Goal: Task Accomplishment & Management: Use online tool/utility

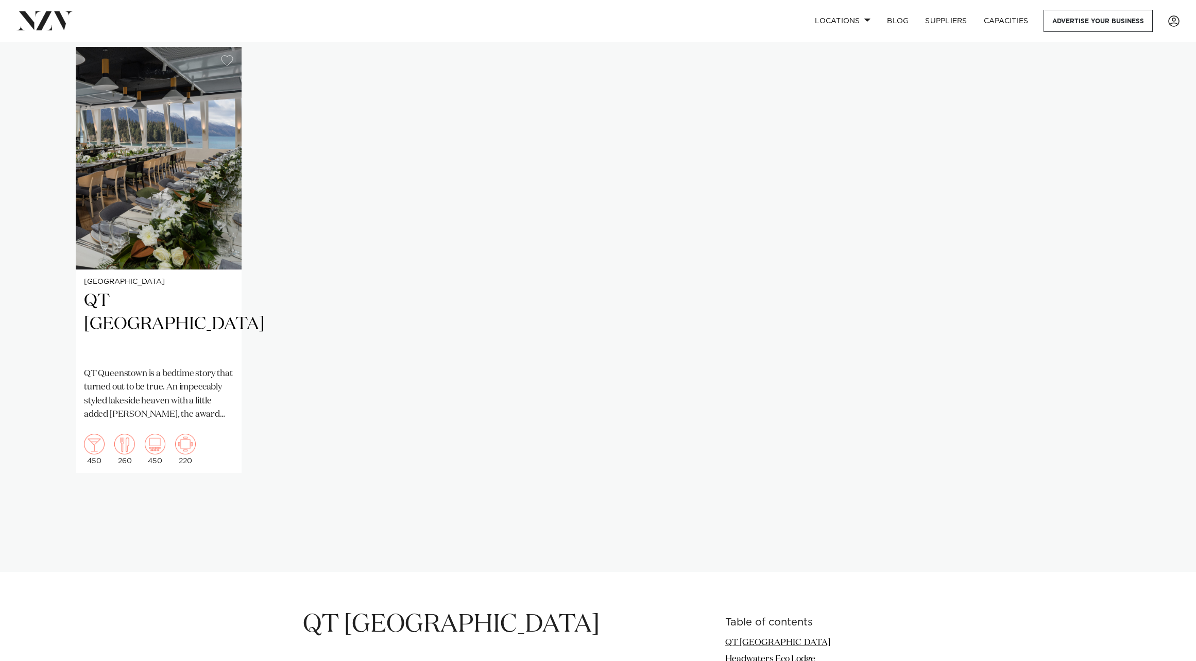
scroll to position [690, 0]
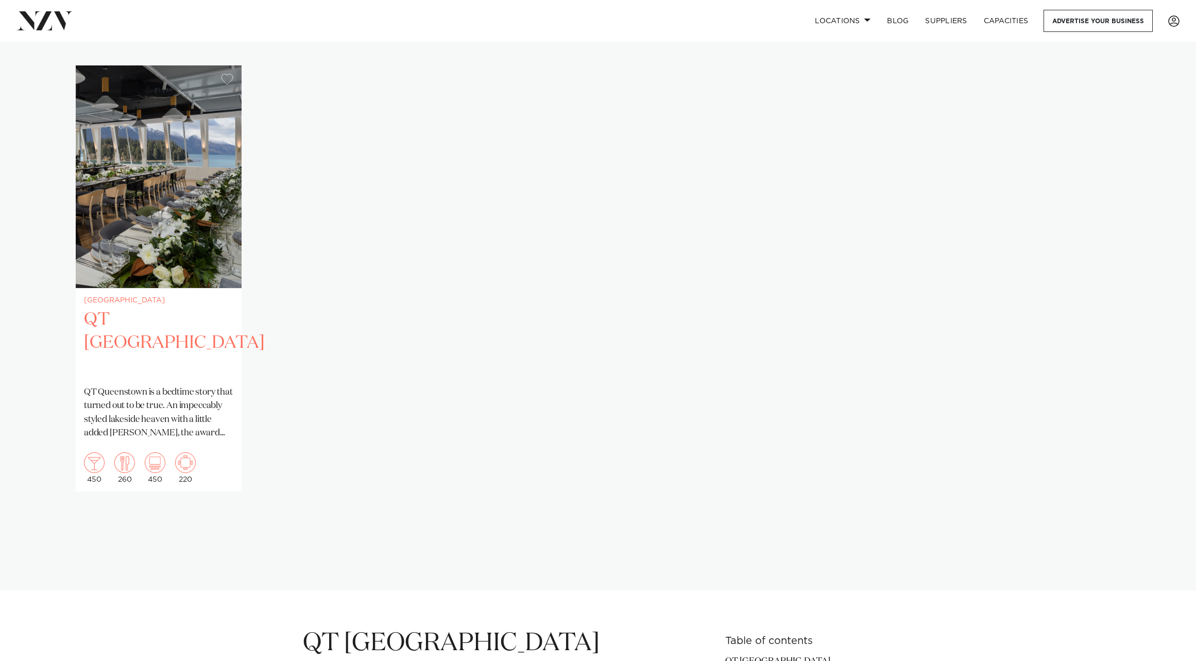
click at [159, 330] on h2 "QT Queenstown" at bounding box center [158, 343] width 149 height 70
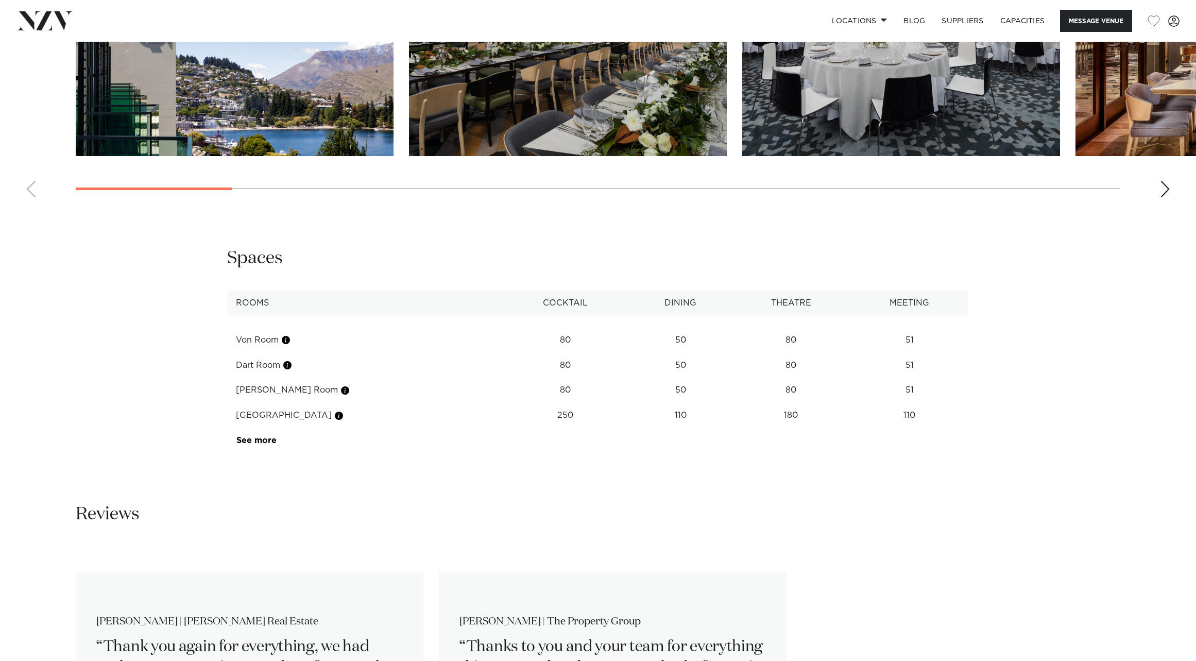
scroll to position [1648, 0]
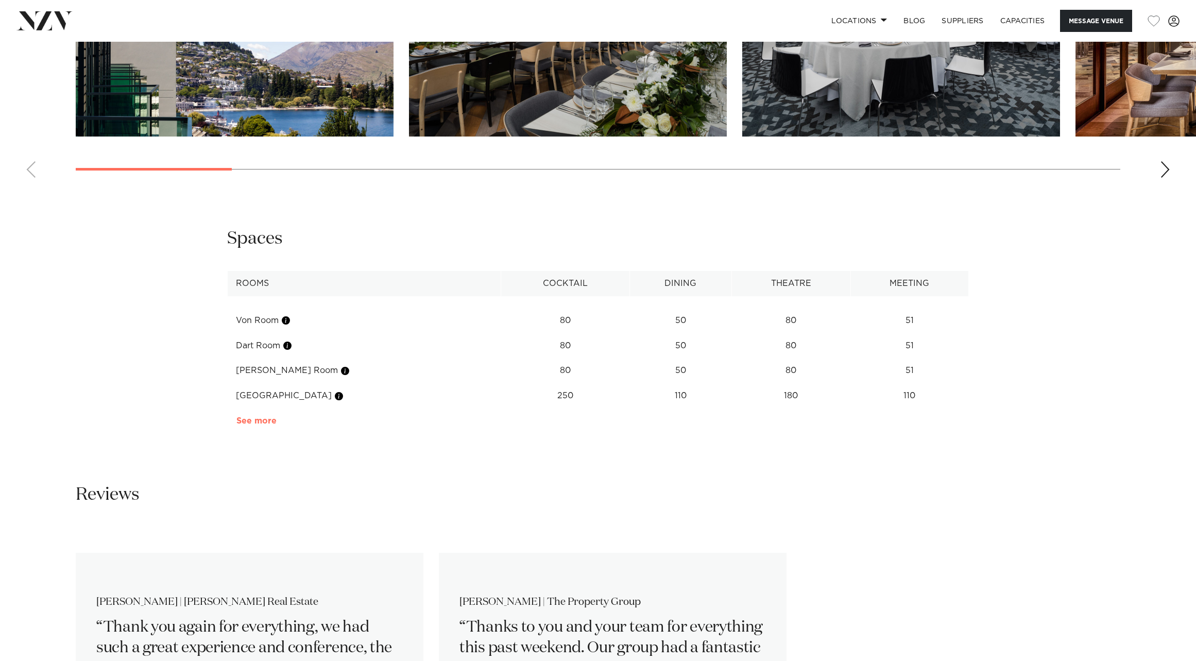
click at [262, 417] on link "See more" at bounding box center [277, 421] width 80 height 8
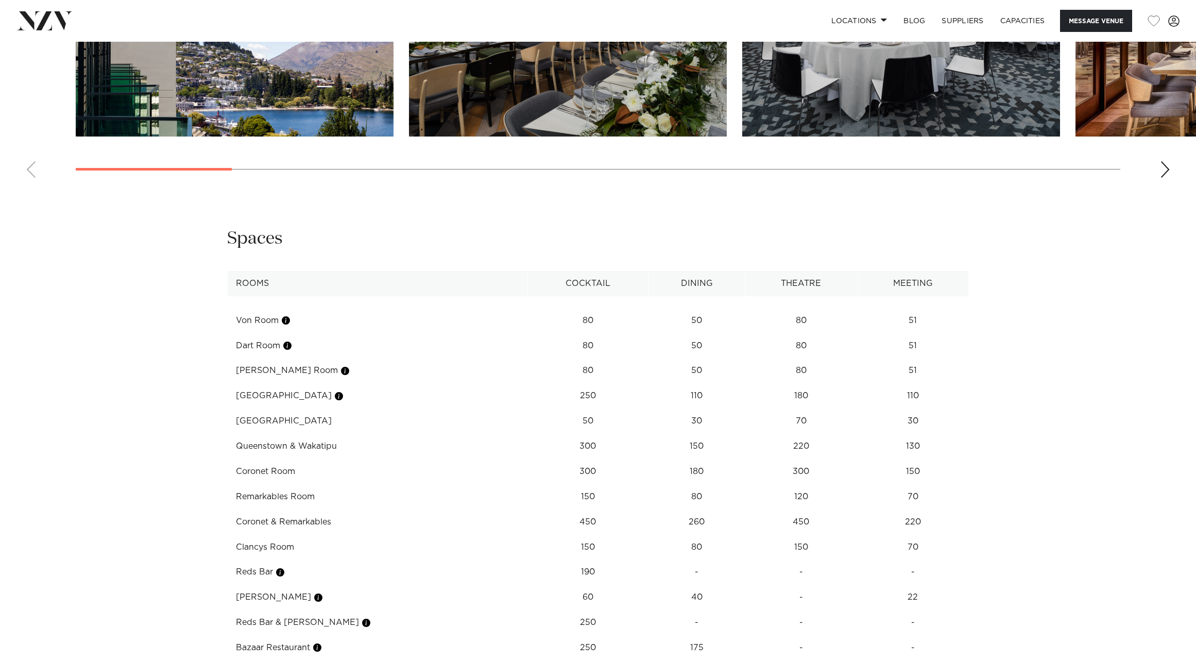
click at [284, 510] on td "Coronet & Remarkables" at bounding box center [378, 522] width 300 height 25
drag, startPoint x: 238, startPoint y: 471, endPoint x: 356, endPoint y: 469, distance: 118.0
click at [356, 510] on td "Coronet & Remarkables" at bounding box center [378, 522] width 300 height 25
copy td "Coronet & Remarkables"
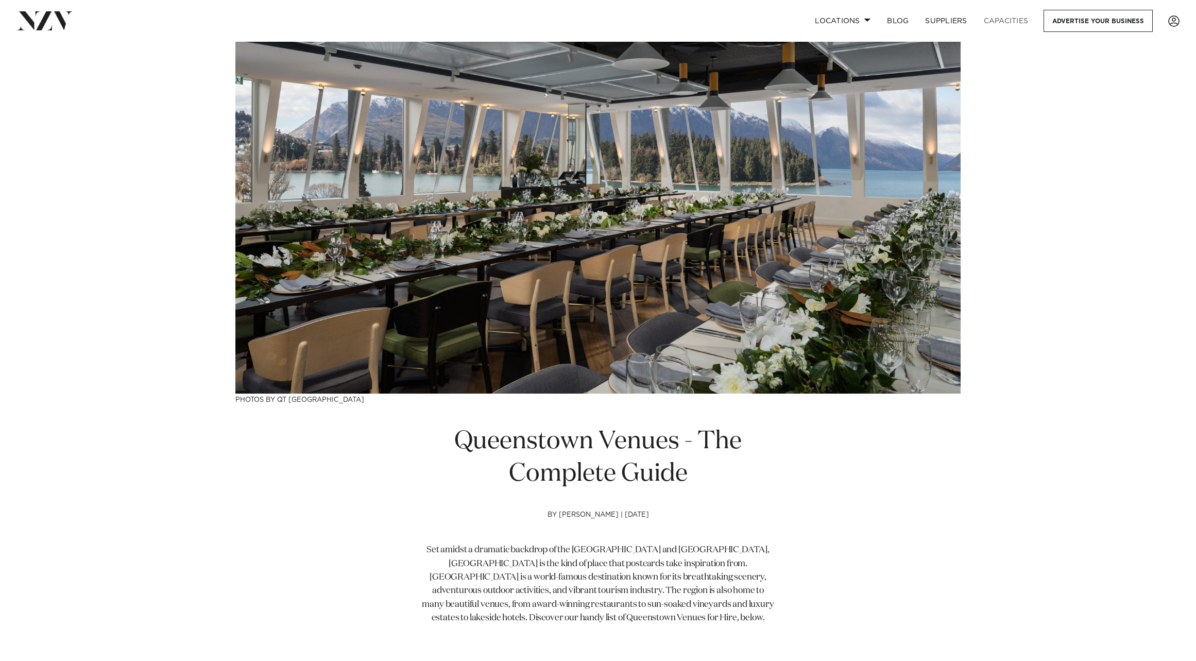
click at [983, 18] on link "Capacities" at bounding box center [1006, 21] width 61 height 22
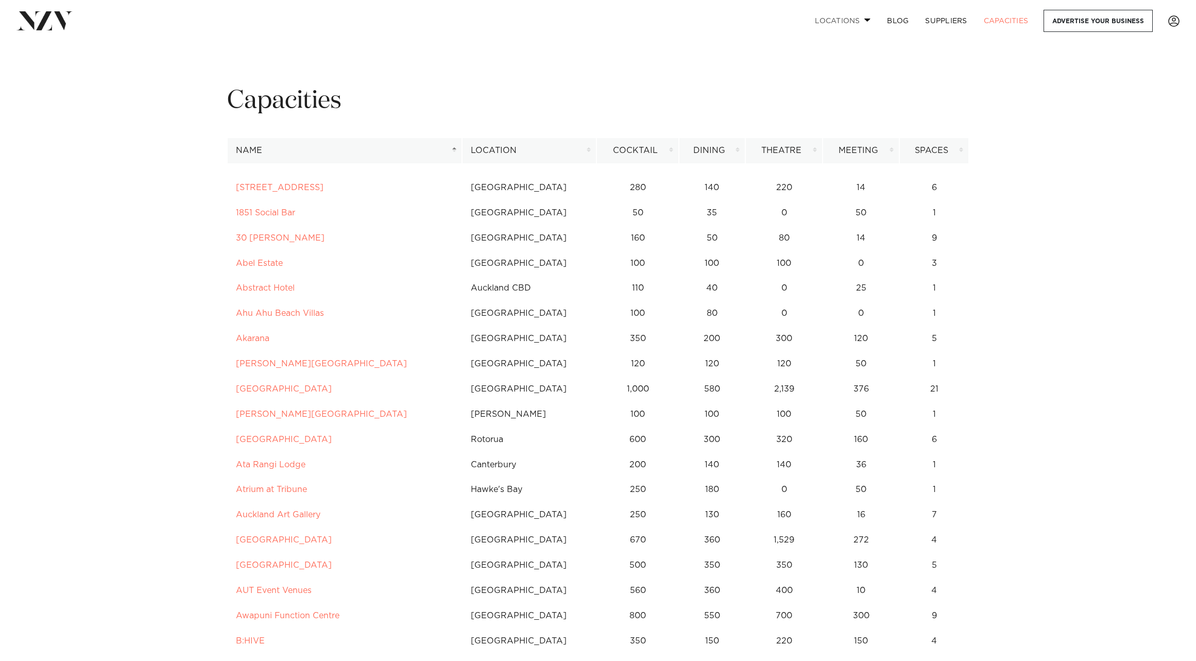
click at [851, 17] on link "Locations" at bounding box center [843, 21] width 72 height 22
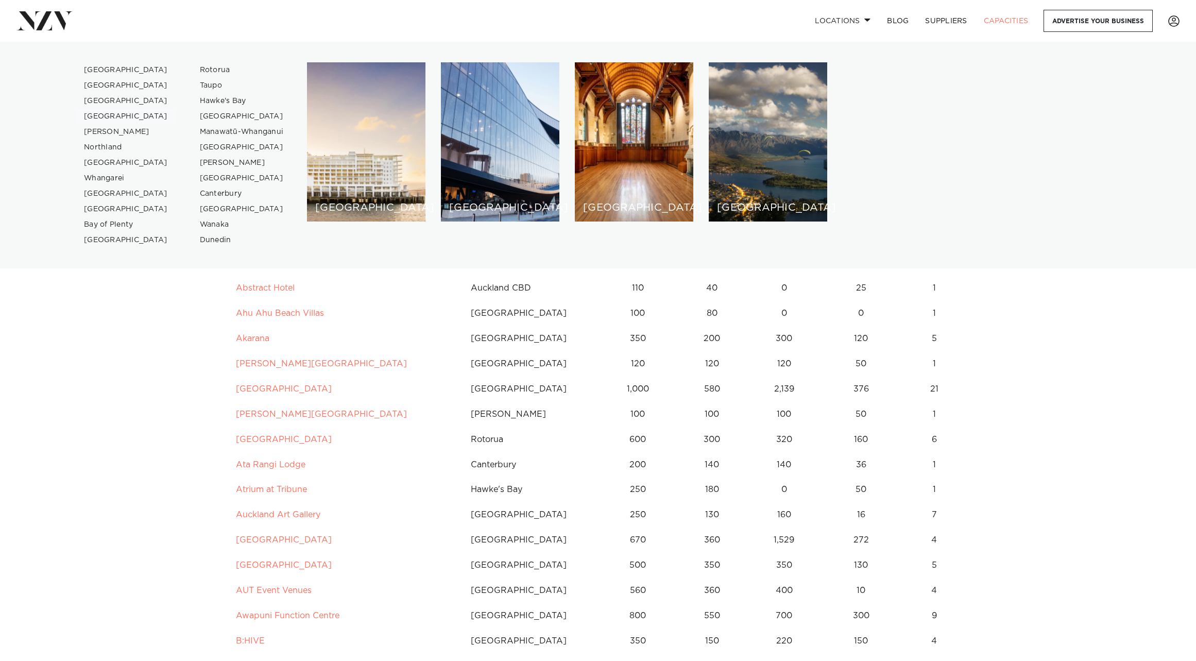
click at [97, 118] on link "[GEOGRAPHIC_DATA]" at bounding box center [126, 116] width 100 height 15
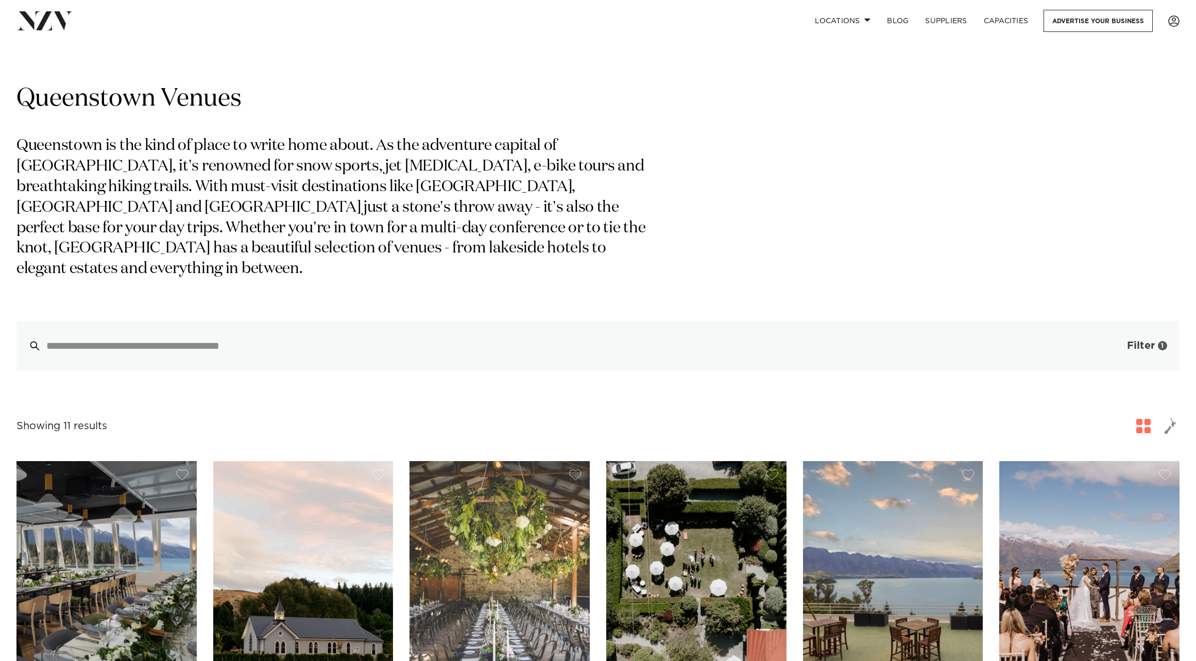
click at [1126, 329] on button "Filter 1" at bounding box center [1137, 345] width 86 height 49
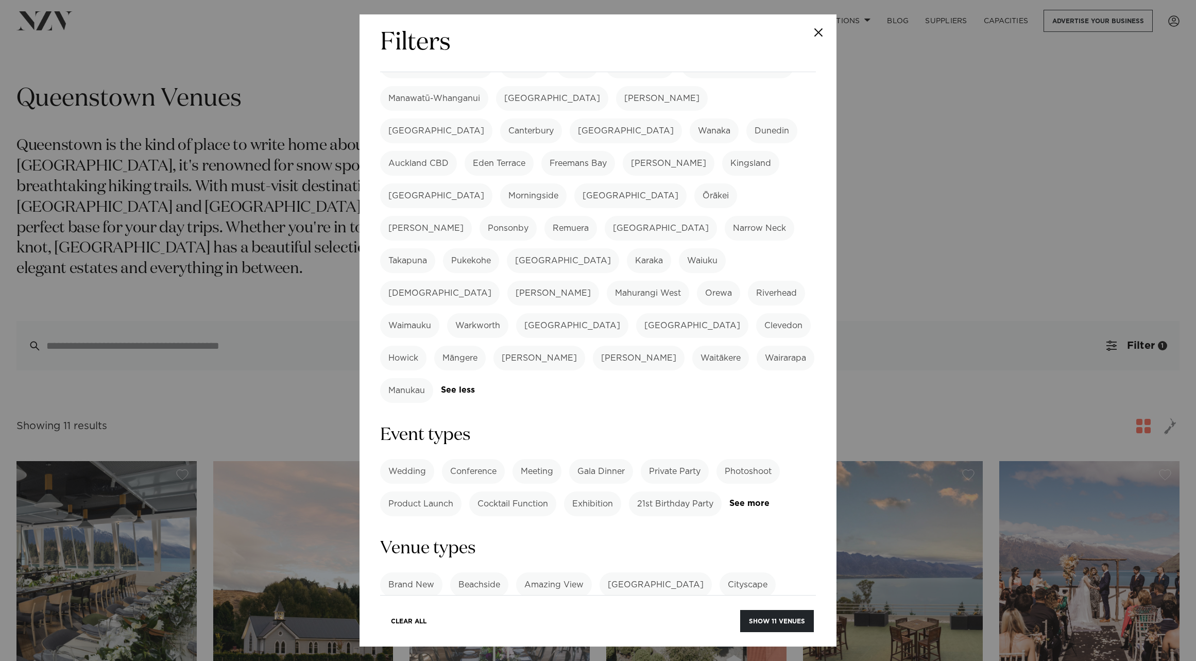
scroll to position [201, 0]
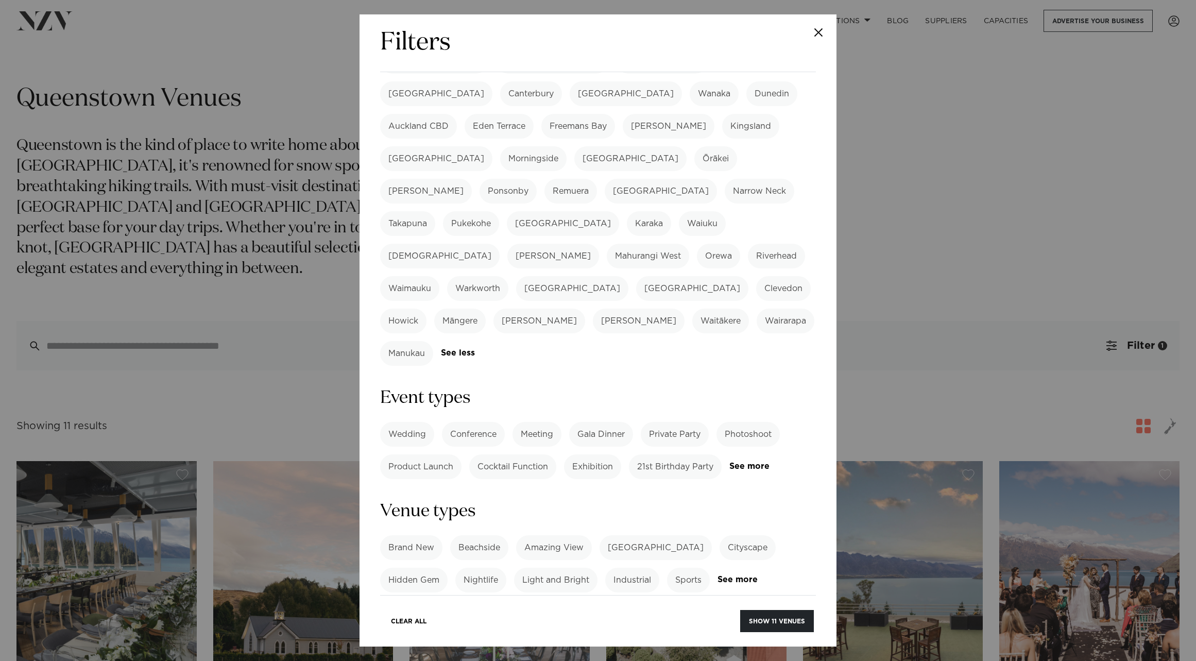
click at [604, 422] on label "Gala Dinner" at bounding box center [601, 434] width 64 height 25
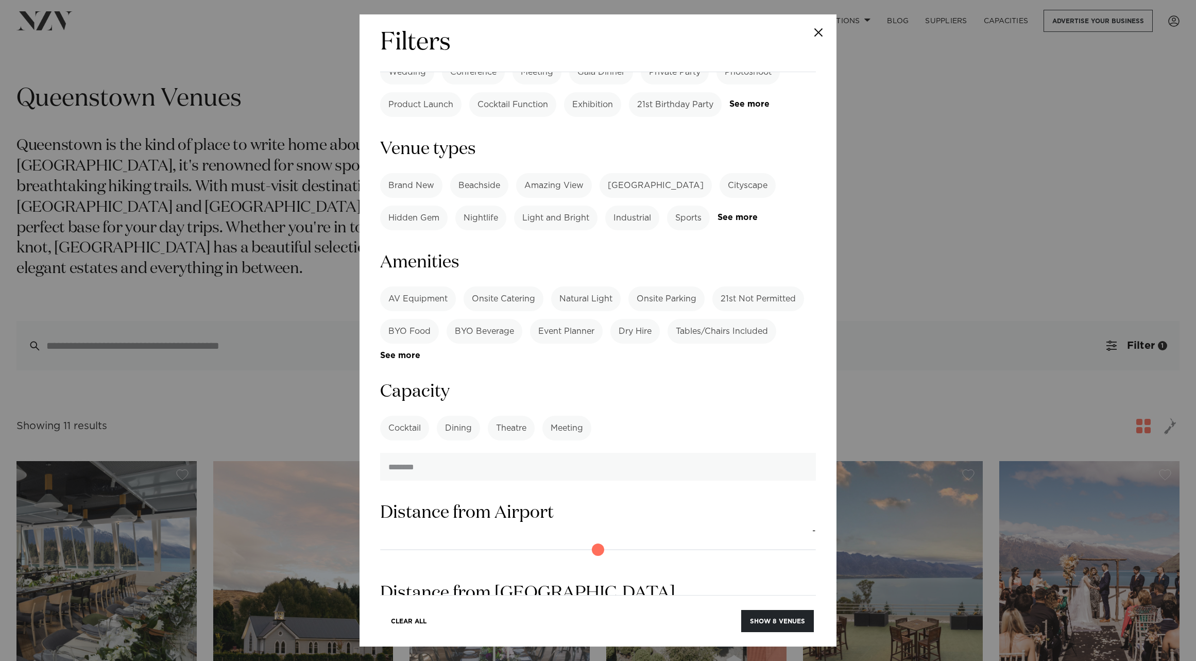
scroll to position [568, 0]
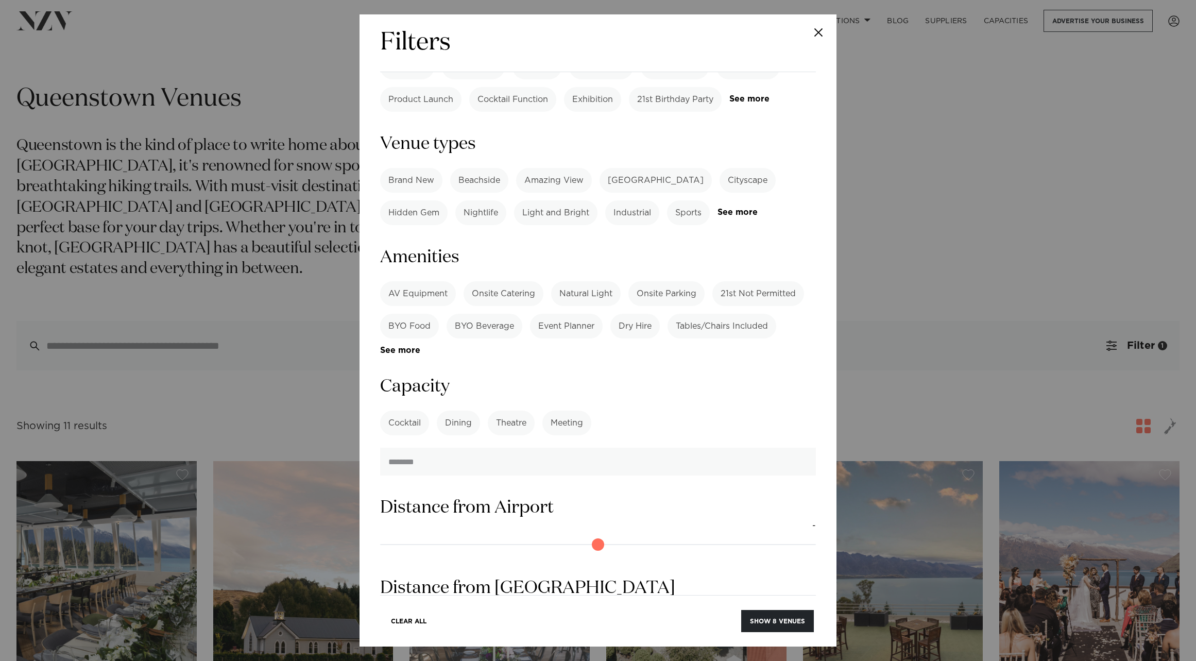
click at [471, 411] on label "Dining" at bounding box center [458, 423] width 43 height 25
click at [475, 448] on input "number" at bounding box center [598, 462] width 436 height 28
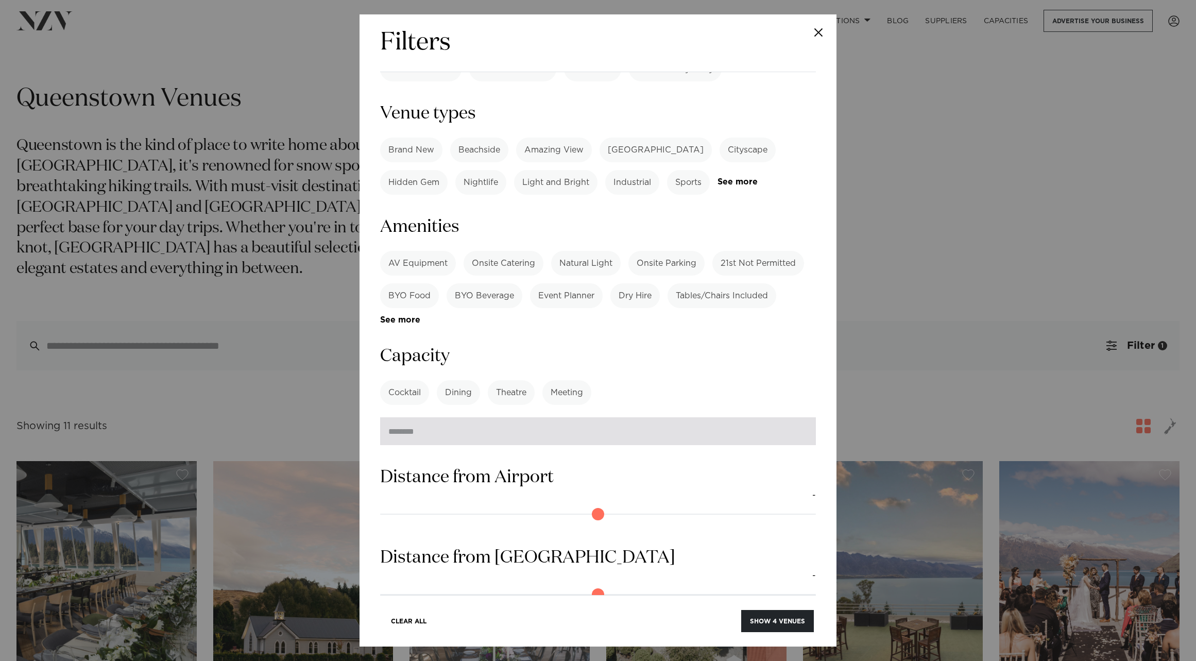
scroll to position [664, 0]
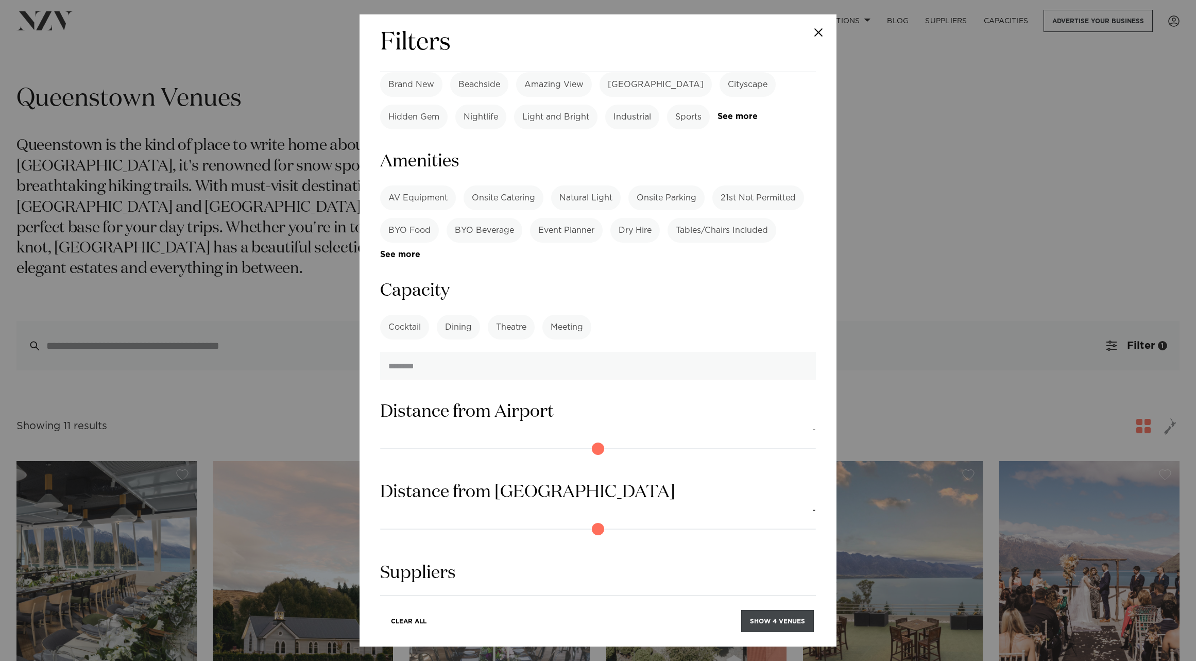
type input "***"
click at [777, 623] on button "Show 4 venues" at bounding box center [777, 621] width 73 height 22
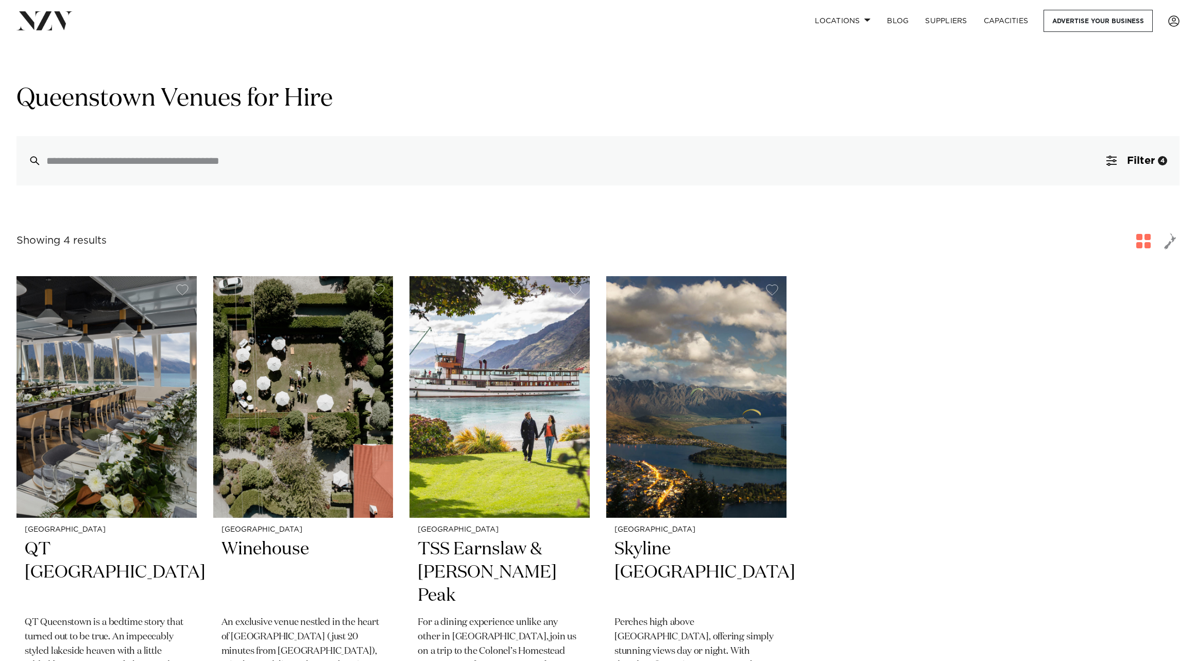
drag, startPoint x: 300, startPoint y: 334, endPoint x: 1018, endPoint y: 6, distance: 789.9
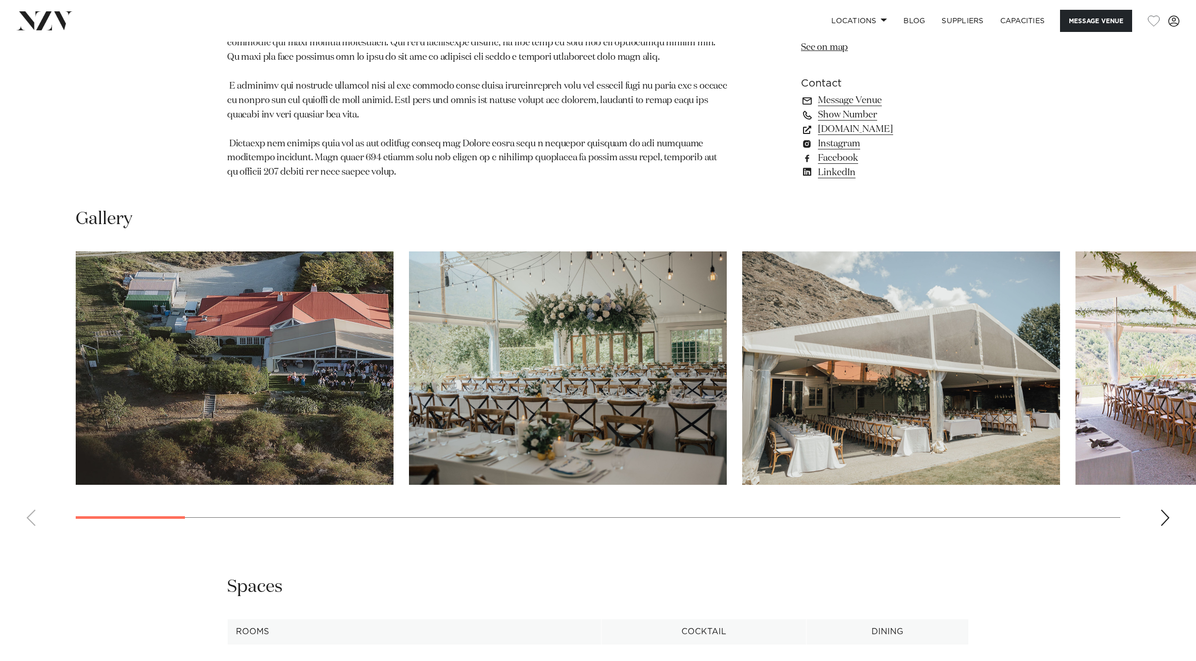
scroll to position [1012, 0]
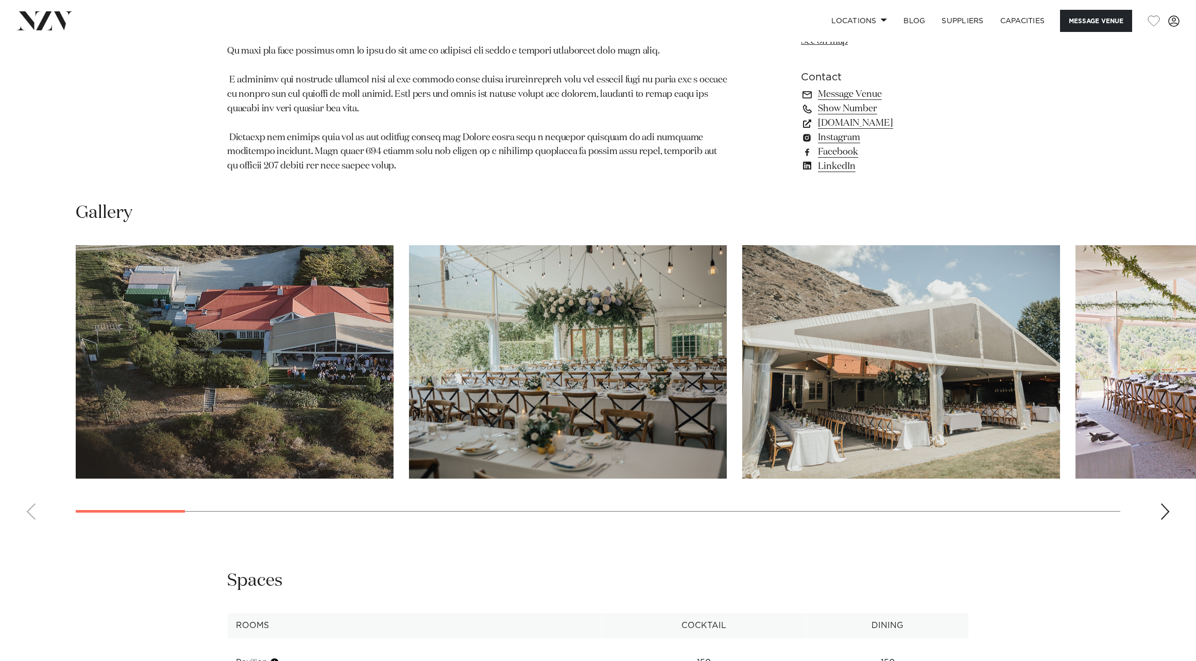
click at [1162, 503] on div "Next slide" at bounding box center [1165, 511] width 10 height 16
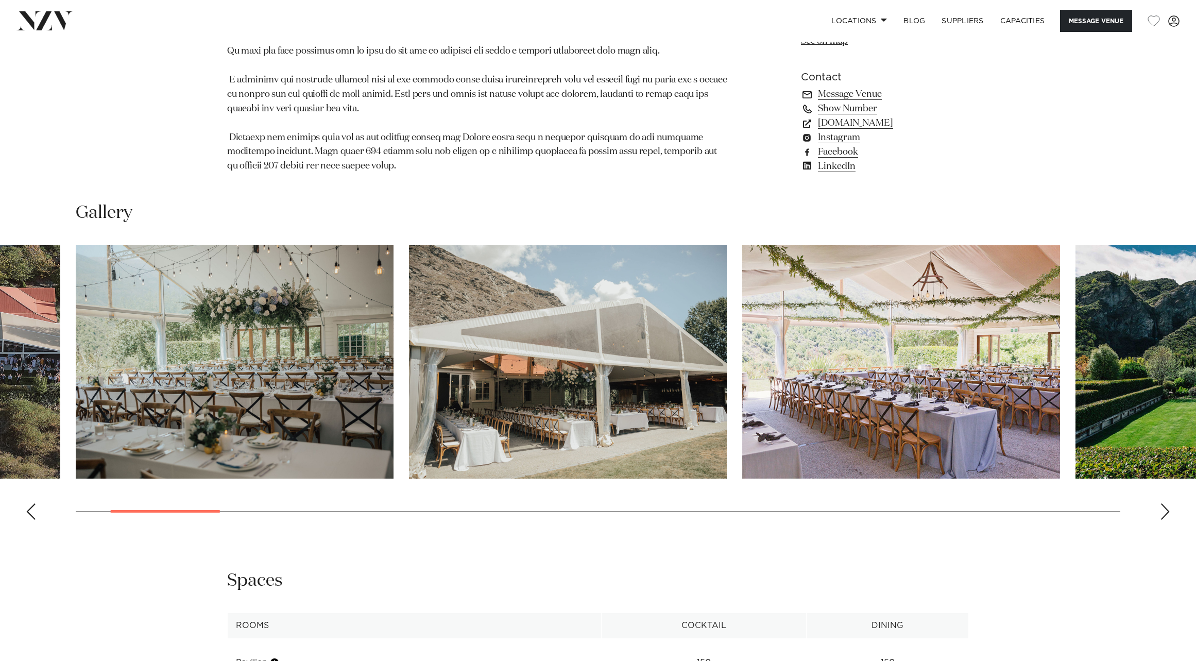
click at [1162, 503] on div "Next slide" at bounding box center [1165, 511] width 10 height 16
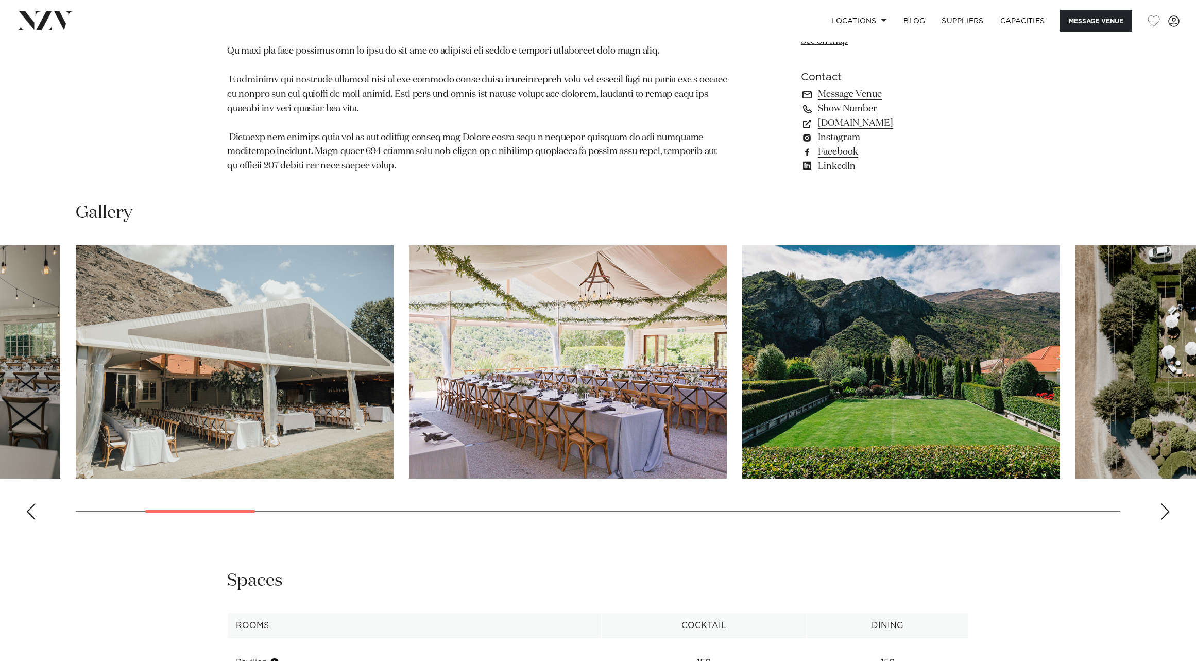
click at [1162, 503] on div "Next slide" at bounding box center [1165, 511] width 10 height 16
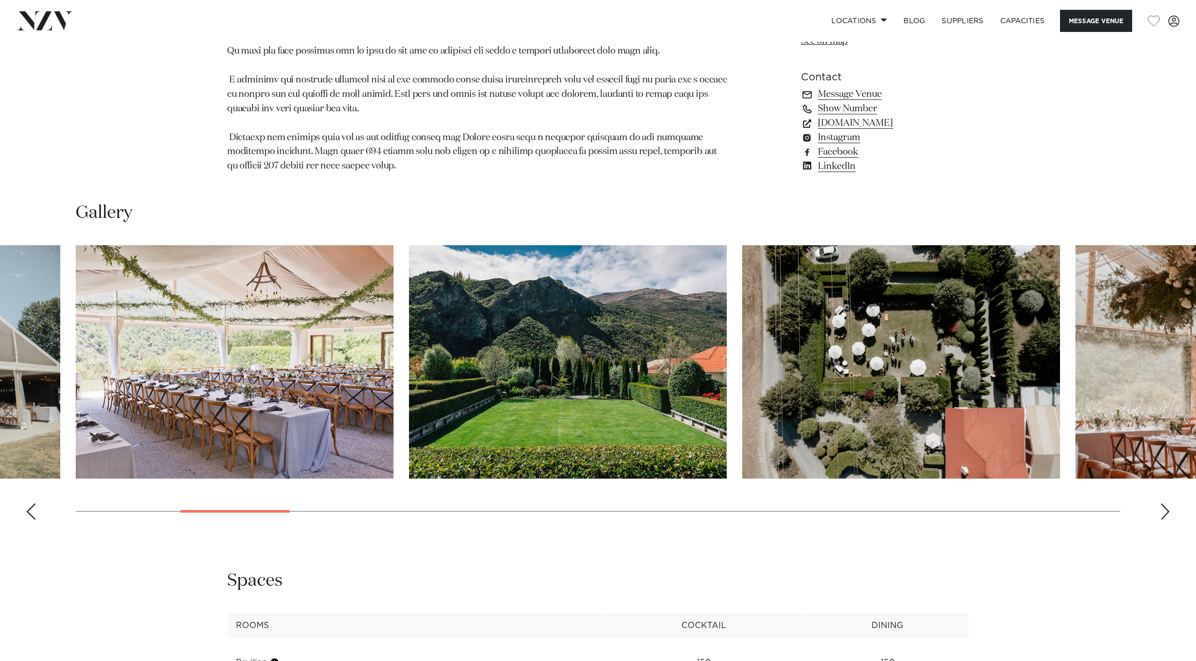
click at [1162, 503] on div "Next slide" at bounding box center [1165, 511] width 10 height 16
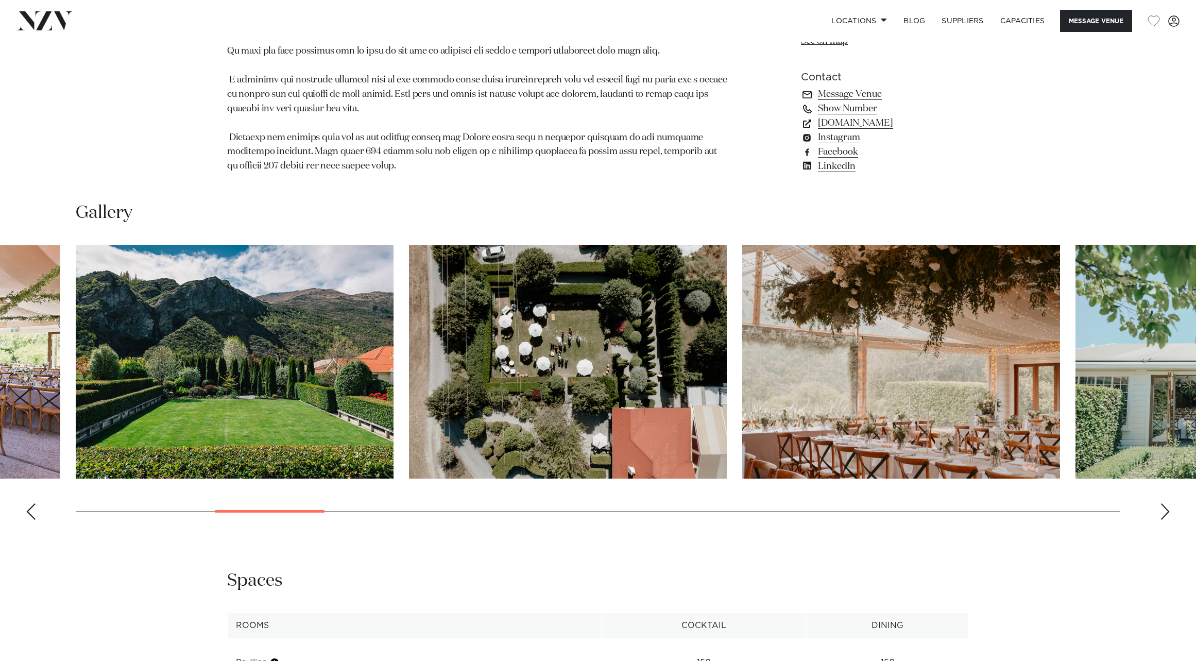
click at [1162, 503] on div "Next slide" at bounding box center [1165, 511] width 10 height 16
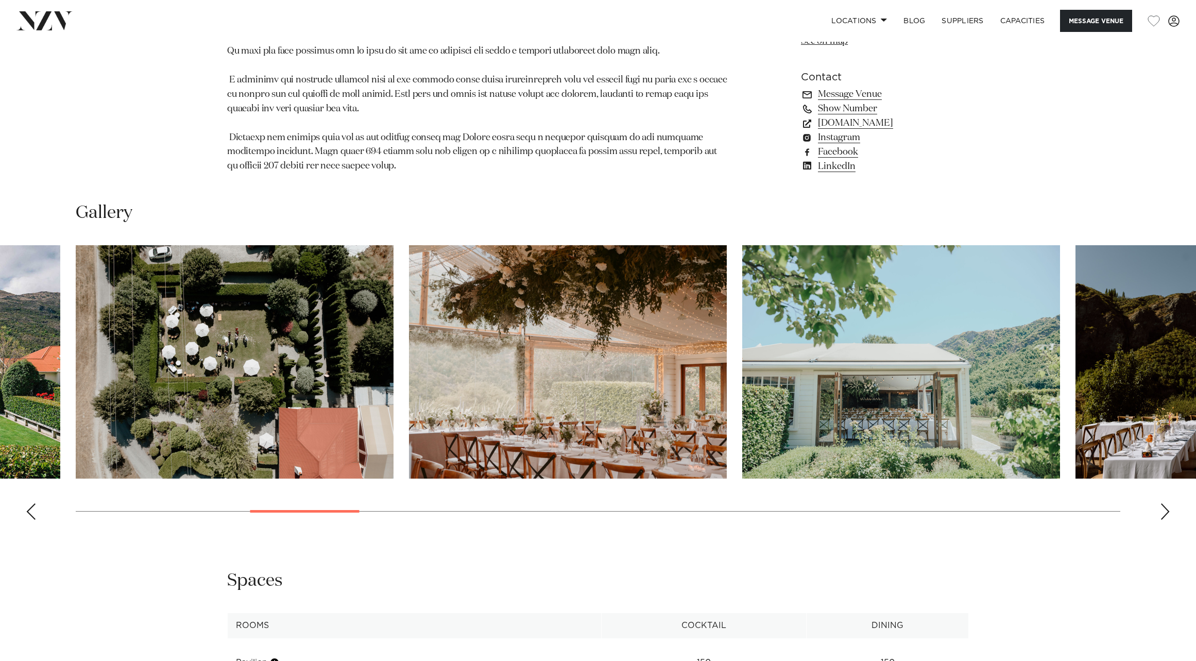
click at [1162, 503] on div "Next slide" at bounding box center [1165, 511] width 10 height 16
